Goal: Communication & Community: Answer question/provide support

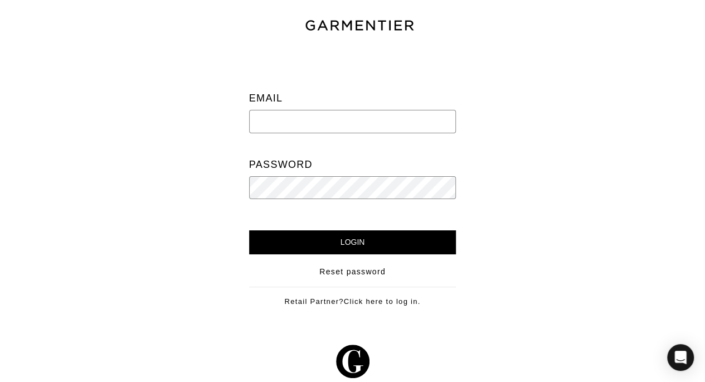
type input "[PERSON_NAME][EMAIL_ADDRESS][DOMAIN_NAME]"
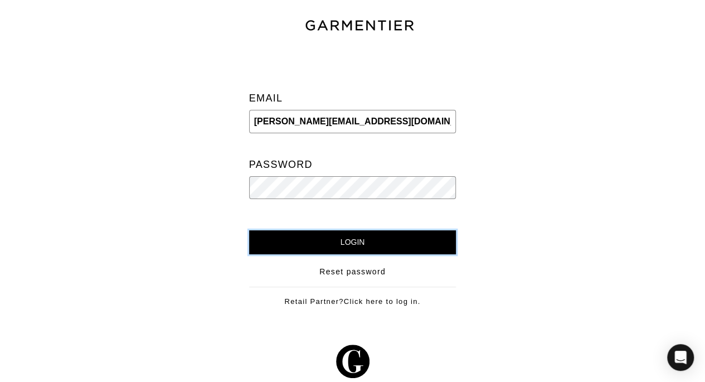
click at [331, 253] on input "Login" at bounding box center [352, 242] width 207 height 24
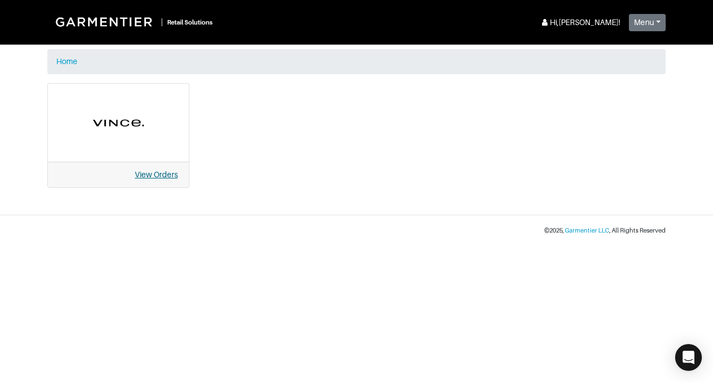
click at [154, 178] on link "View Orders" at bounding box center [156, 174] width 43 height 9
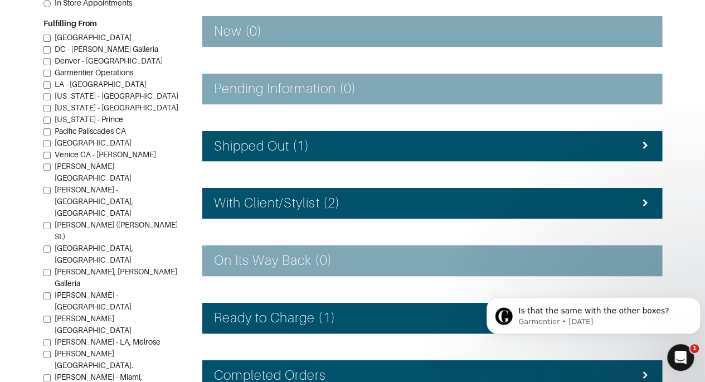
scroll to position [205, 0]
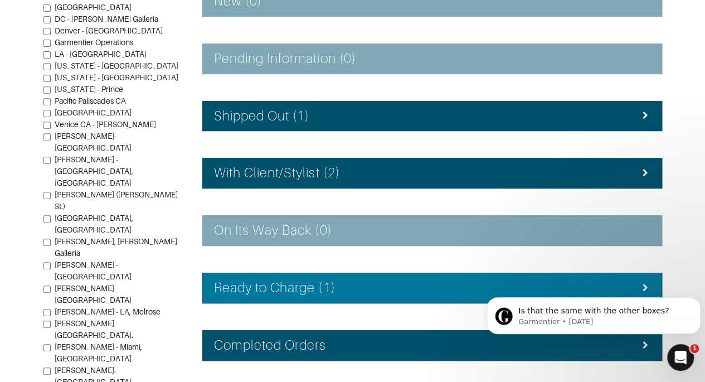
click at [257, 297] on li "Ready to Charge (1)" at bounding box center [431, 287] width 459 height 31
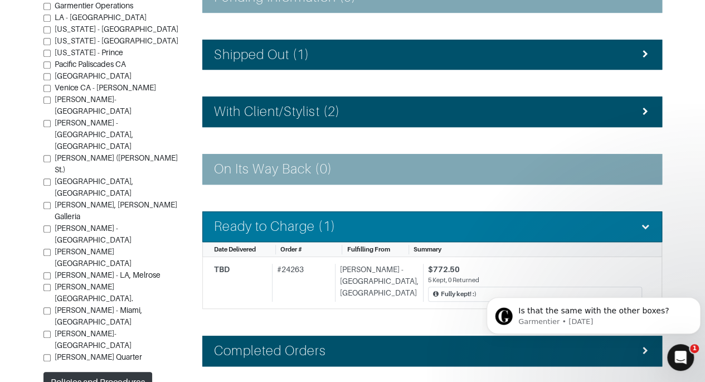
scroll to position [268, 0]
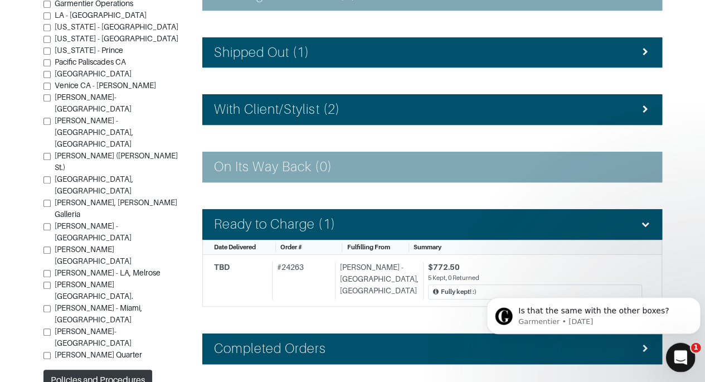
click at [684, 351] on icon "Open Intercom Messenger" at bounding box center [678, 355] width 18 height 18
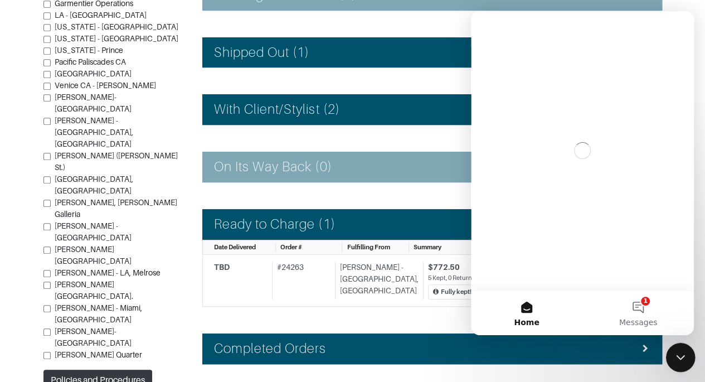
scroll to position [0, 0]
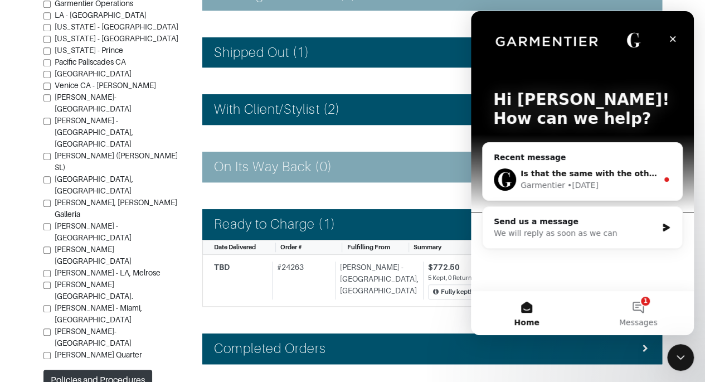
click at [635, 171] on span "Is that the same with the other boxes?" at bounding box center [605, 173] width 170 height 9
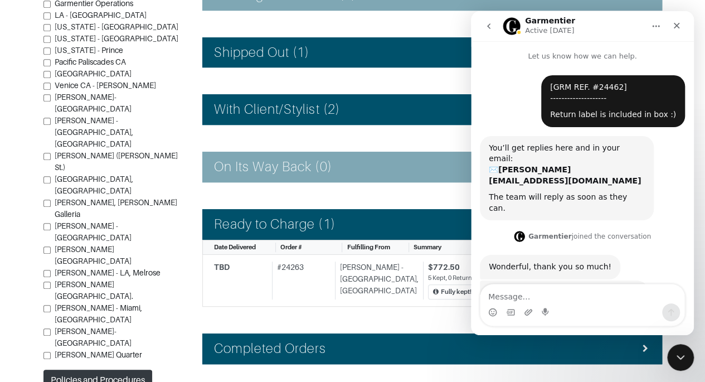
scroll to position [1, 0]
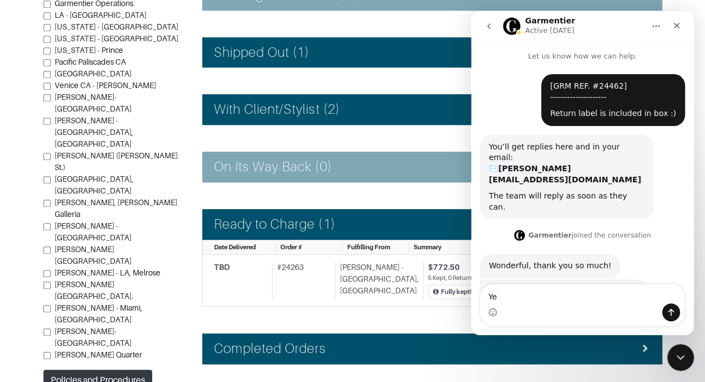
type textarea "Y"
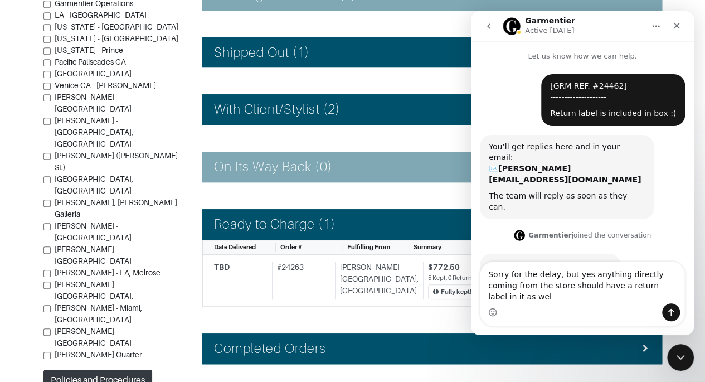
type textarea "Sorry for the delay, but yes anything directly coming from the store should hav…"
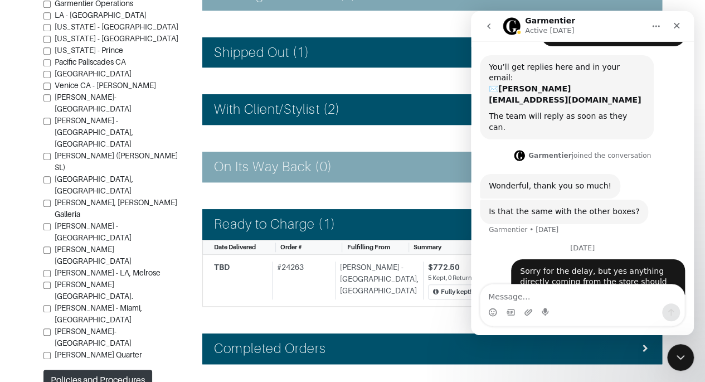
scroll to position [95, 0]
click at [492, 26] on icon "go back" at bounding box center [488, 26] width 9 height 9
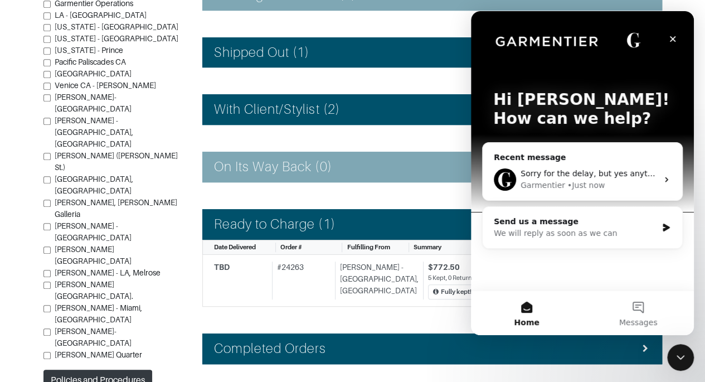
scroll to position [0, 0]
click at [672, 37] on icon "Close" at bounding box center [672, 39] width 9 height 9
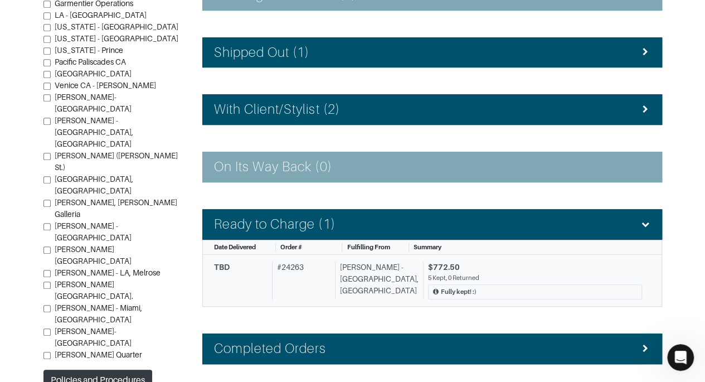
click at [529, 265] on div "$772.50" at bounding box center [535, 267] width 214 height 12
